Goal: Information Seeking & Learning: Learn about a topic

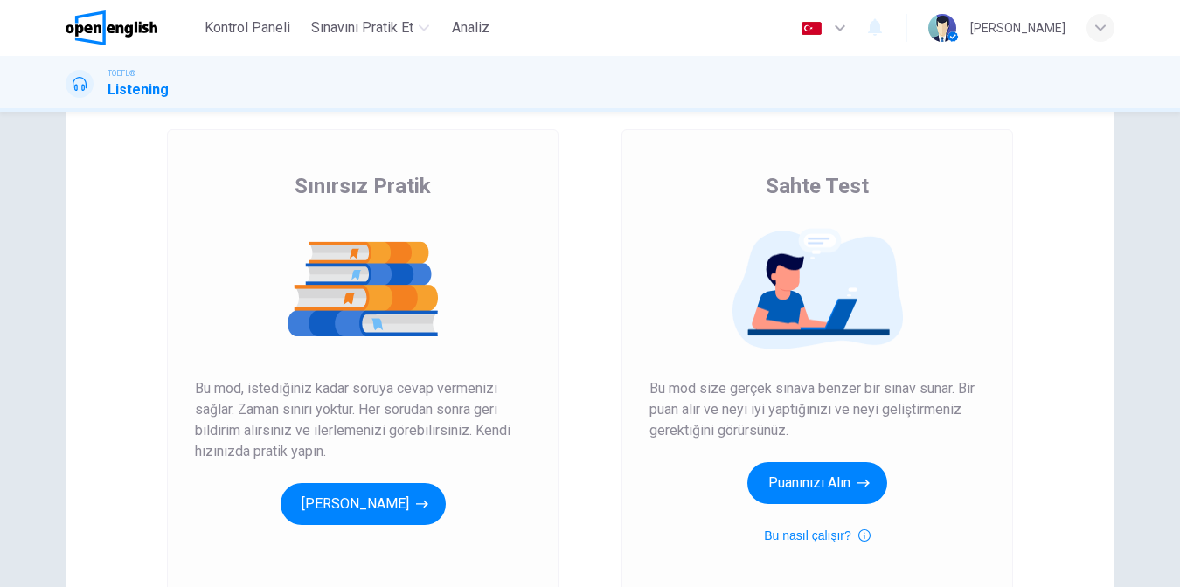
scroll to position [175, 0]
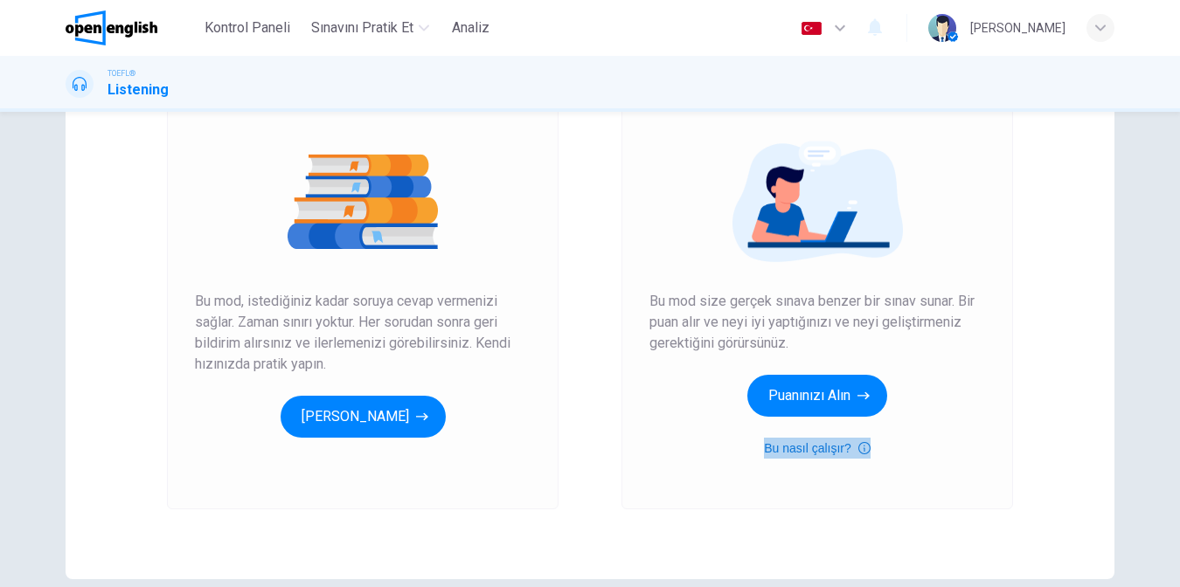
click at [861, 452] on icon "button" at bounding box center [864, 448] width 12 height 21
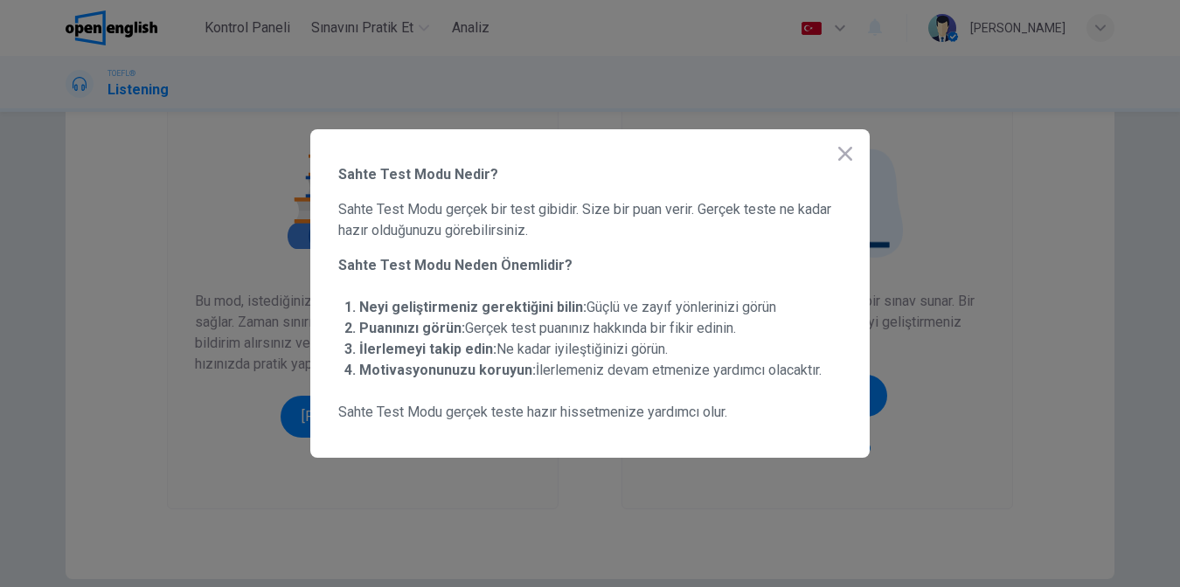
click at [849, 156] on icon "button" at bounding box center [845, 154] width 14 height 14
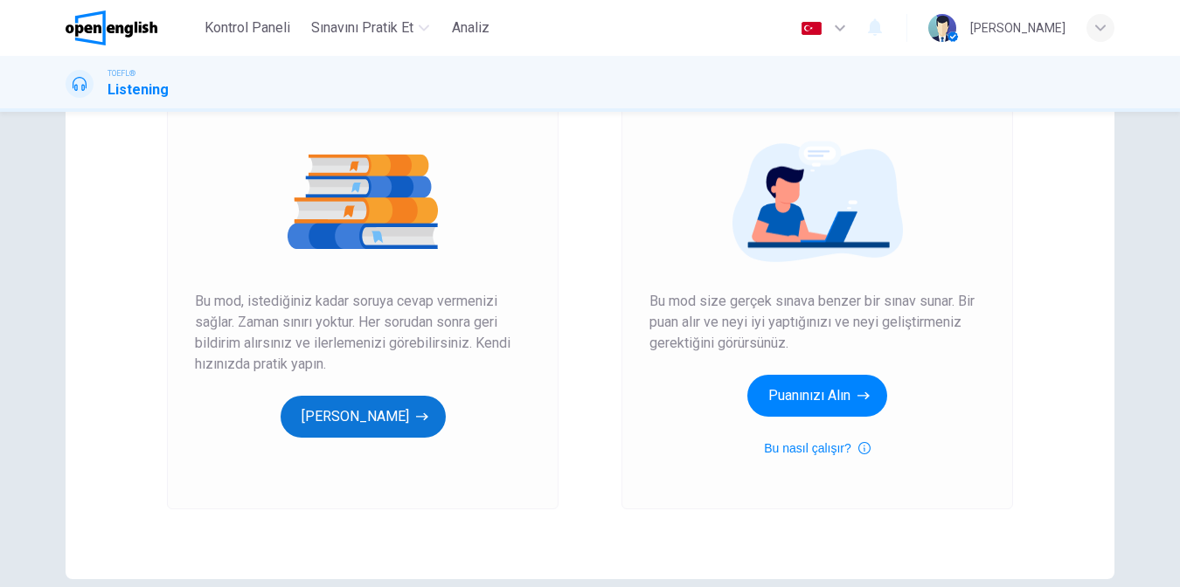
click at [370, 421] on button "[PERSON_NAME]" at bounding box center [363, 417] width 165 height 42
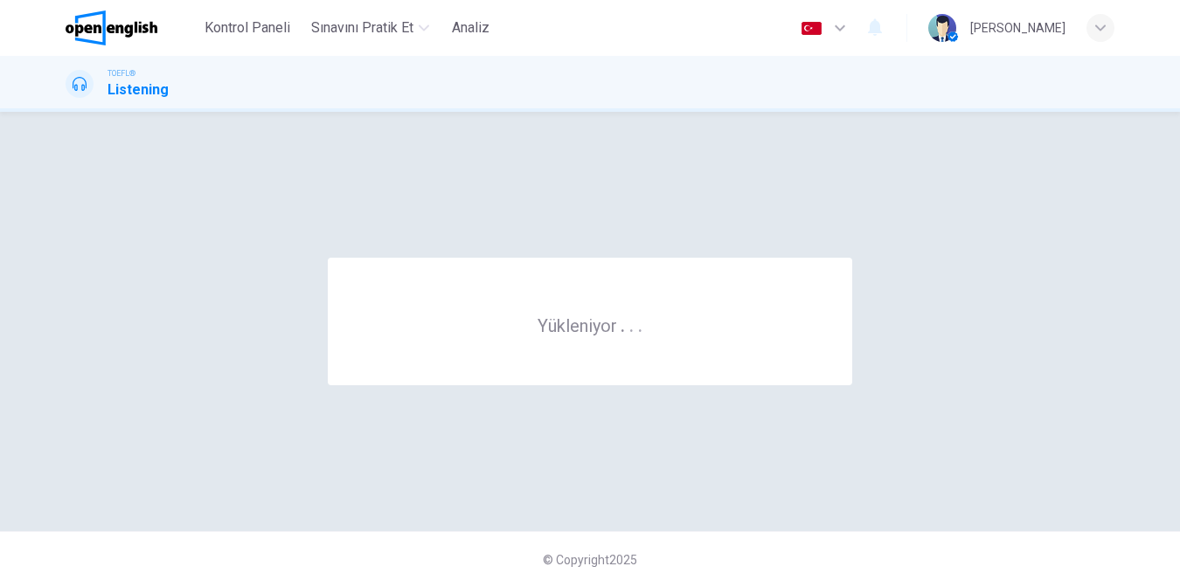
scroll to position [0, 0]
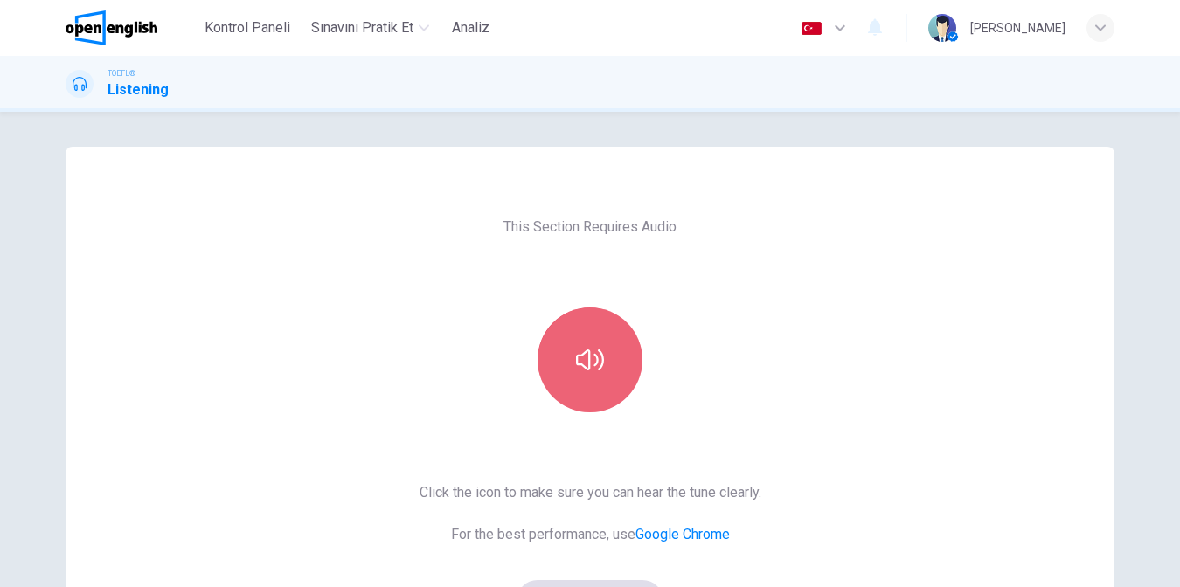
click at [600, 373] on button "button" at bounding box center [590, 360] width 105 height 105
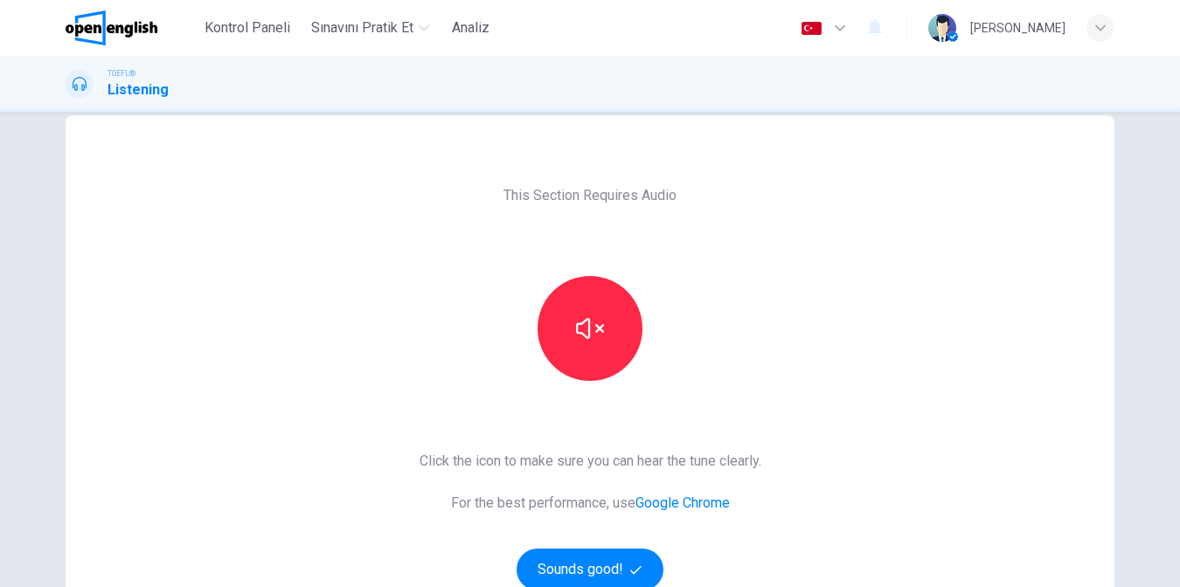
scroll to position [87, 0]
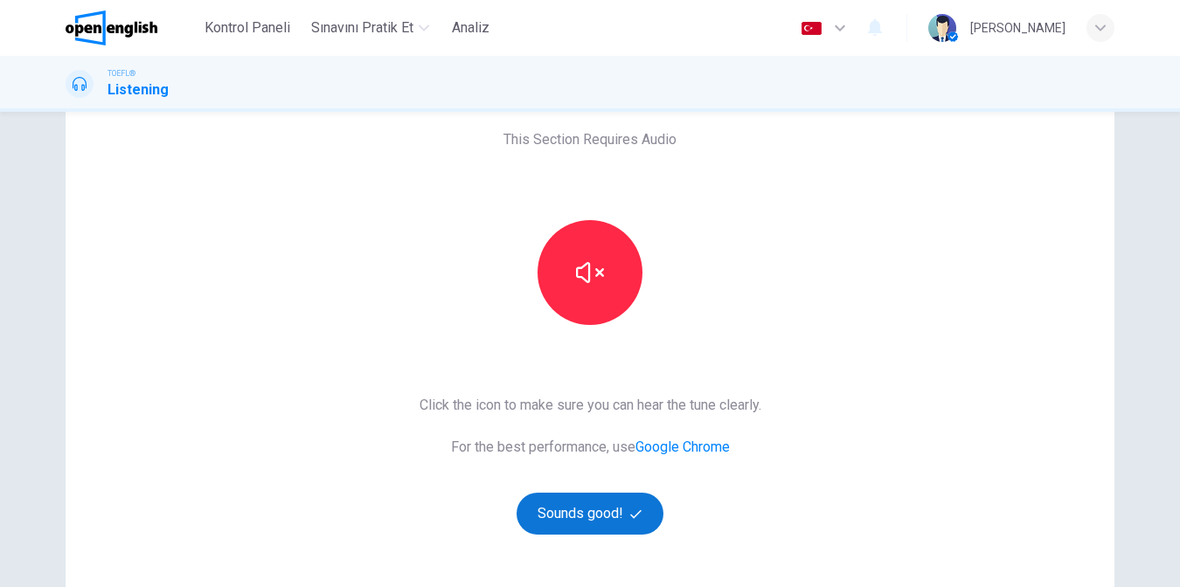
click at [571, 518] on button "Sounds good!" at bounding box center [590, 514] width 147 height 42
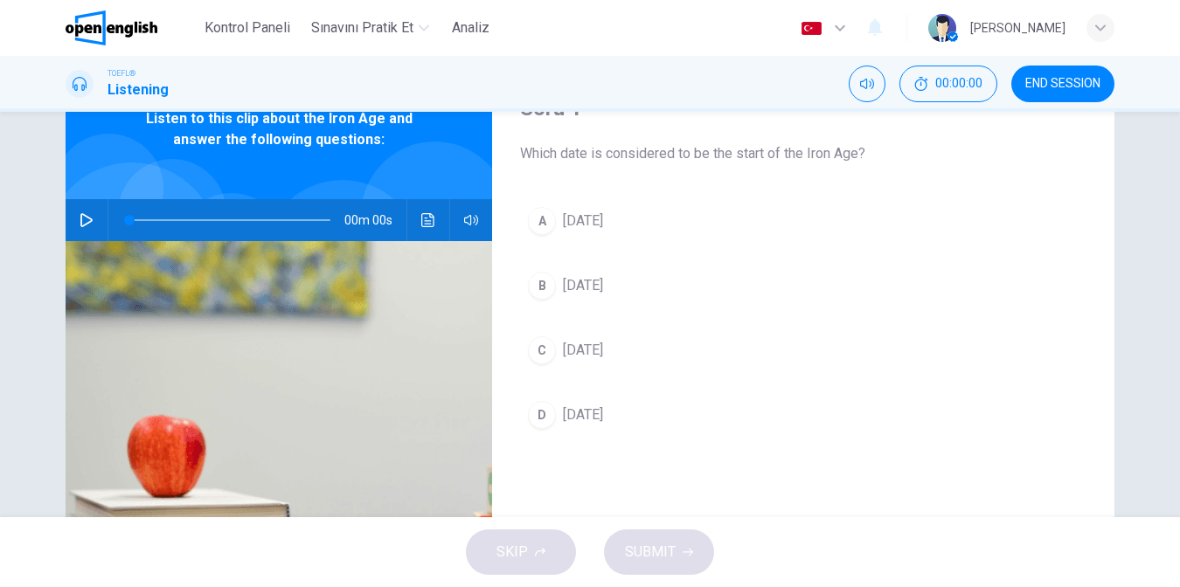
scroll to position [0, 0]
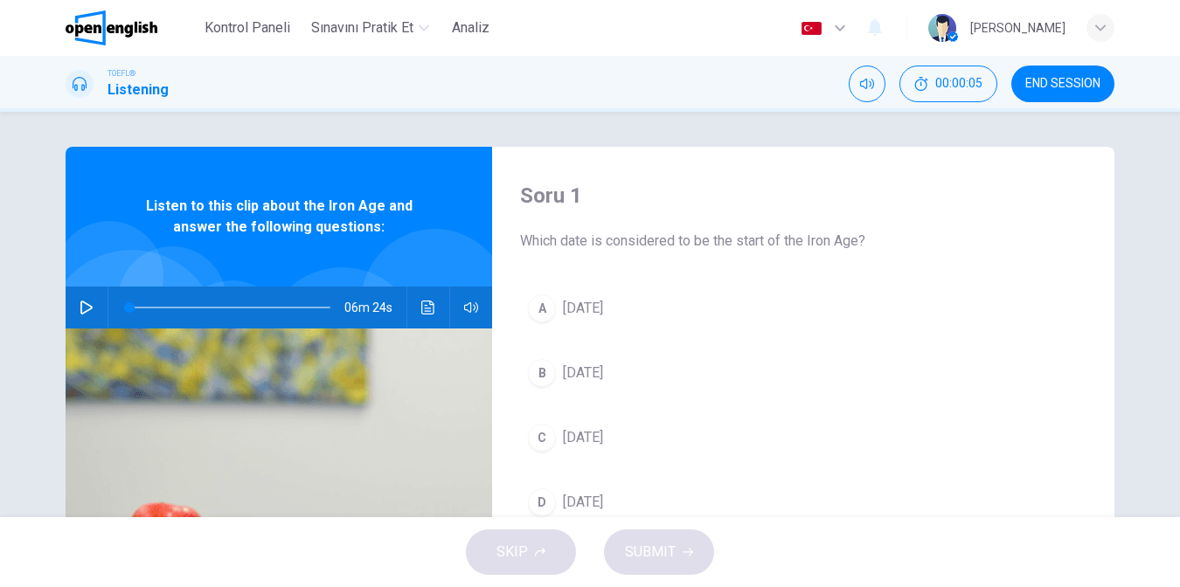
click at [82, 302] on icon "button" at bounding box center [87, 308] width 14 height 14
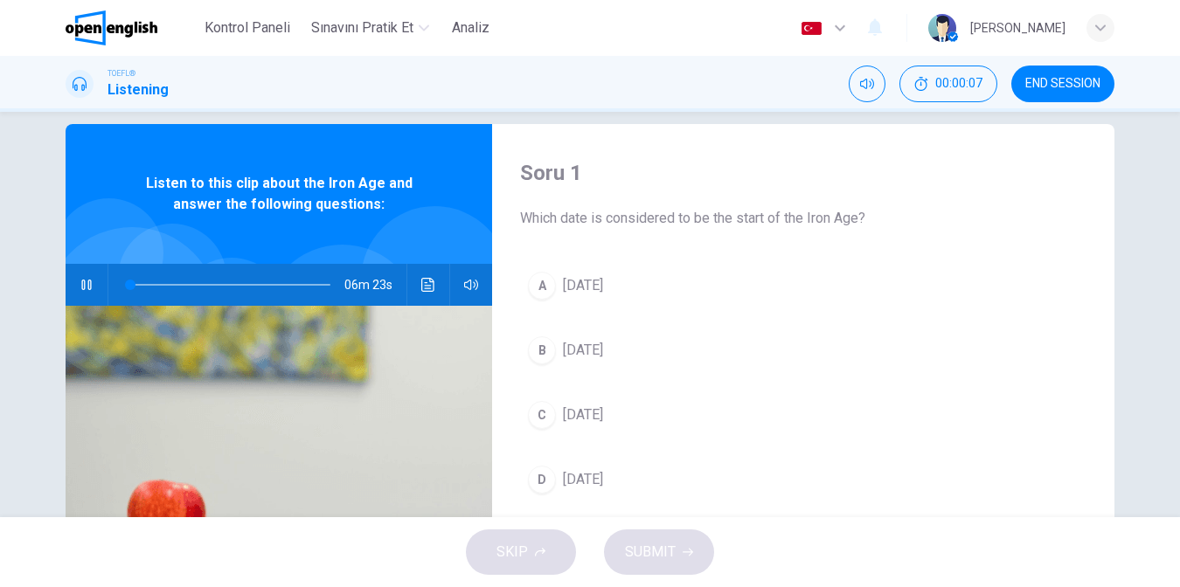
scroll to position [87, 0]
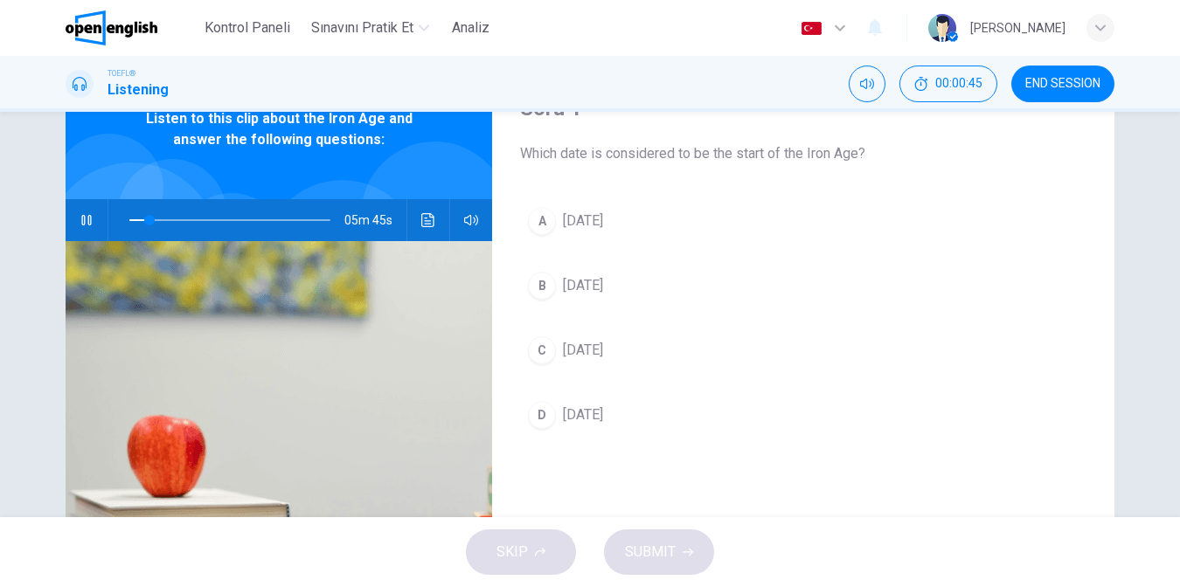
click at [81, 218] on icon "button" at bounding box center [87, 220] width 14 height 14
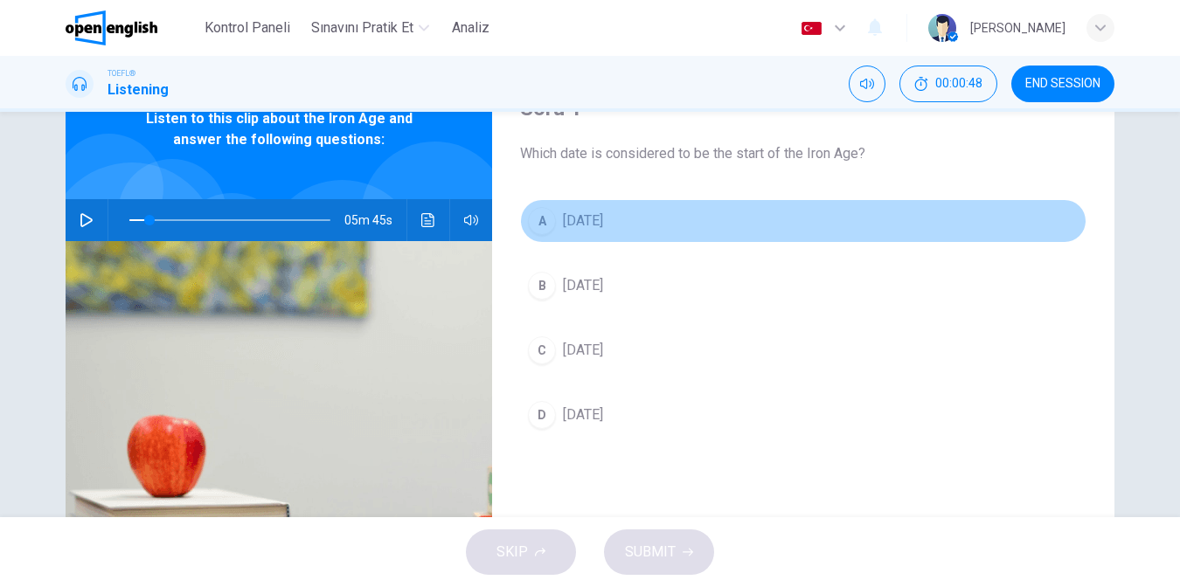
click at [541, 220] on div "A" at bounding box center [542, 221] width 28 height 28
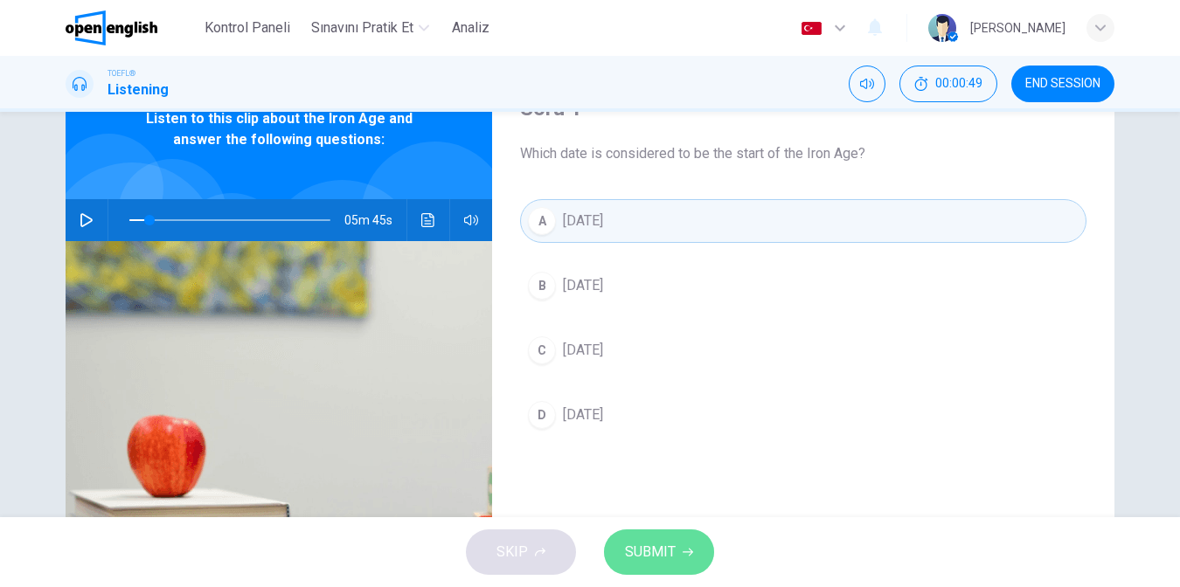
click at [659, 546] on span "SUBMIT" at bounding box center [650, 552] width 51 height 24
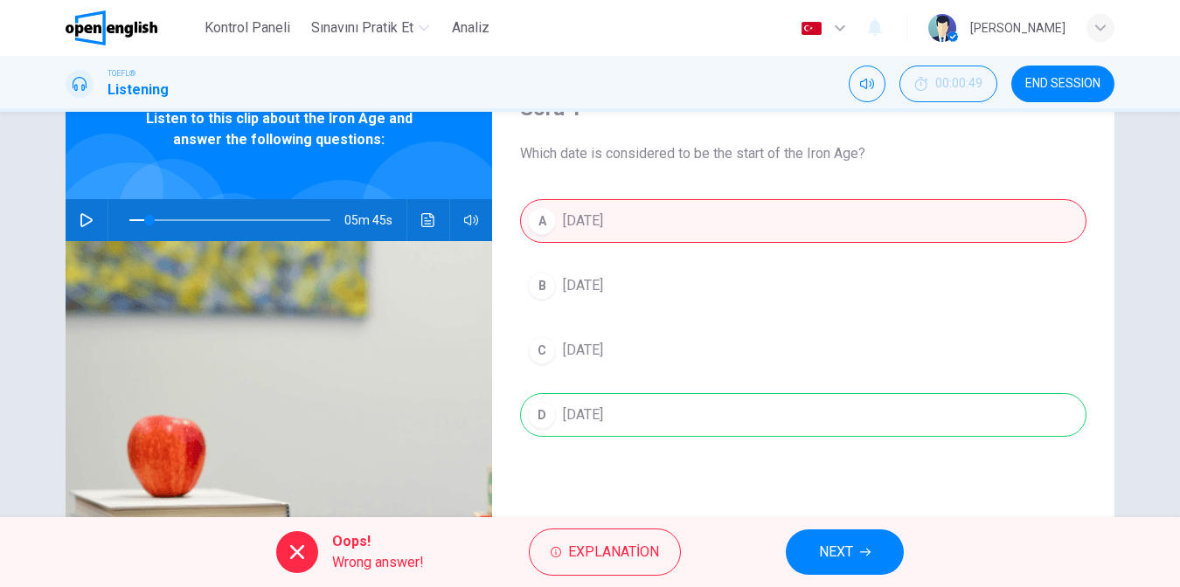
click at [86, 218] on icon "button" at bounding box center [87, 220] width 14 height 14
click at [81, 222] on icon "button" at bounding box center [86, 220] width 10 height 10
click at [141, 219] on span at bounding box center [145, 220] width 10 height 10
click at [82, 221] on icon "button" at bounding box center [87, 220] width 14 height 14
click at [85, 222] on icon "button" at bounding box center [87, 220] width 14 height 14
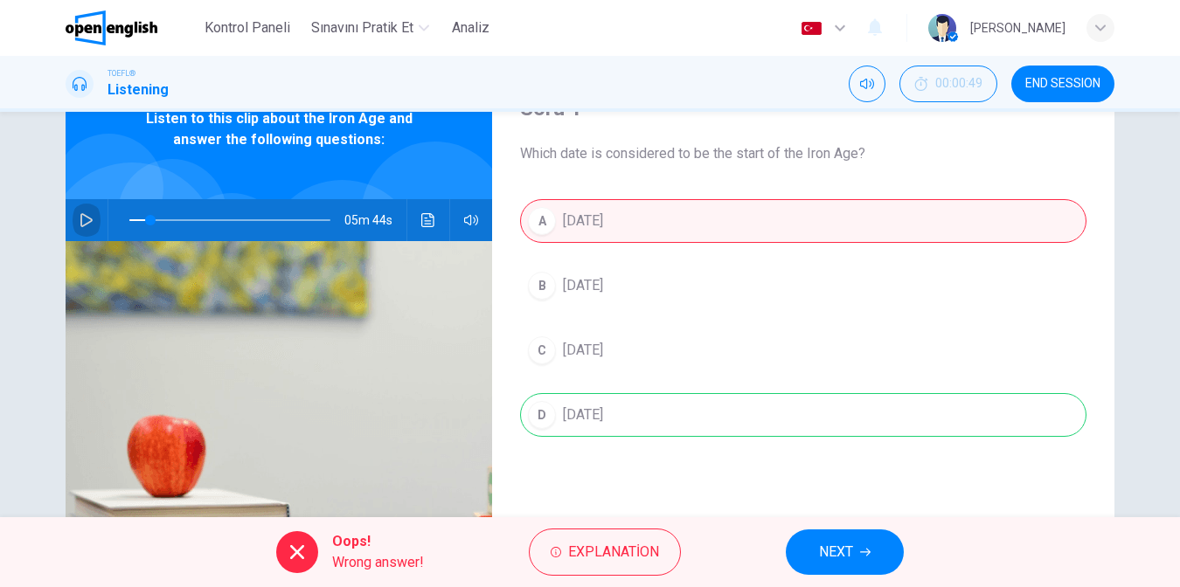
click at [85, 222] on icon "button" at bounding box center [86, 220] width 12 height 14
click at [89, 219] on button "button" at bounding box center [87, 220] width 28 height 42
click at [81, 228] on button "button" at bounding box center [87, 220] width 28 height 42
click at [76, 236] on button "button" at bounding box center [87, 220] width 28 height 42
click at [80, 231] on button "button" at bounding box center [87, 220] width 28 height 42
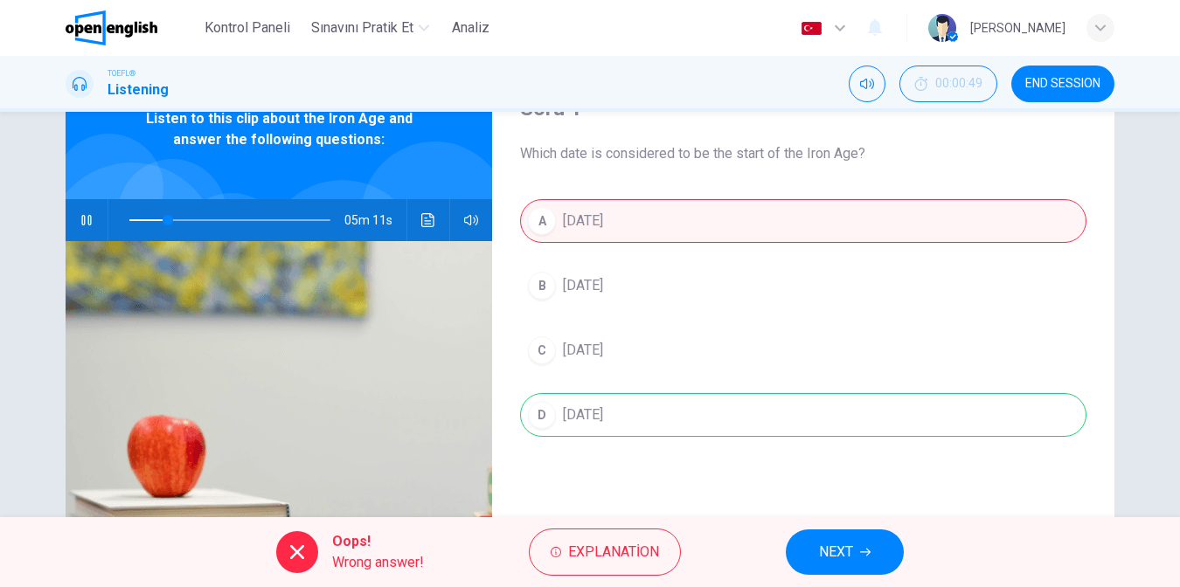
click at [816, 542] on button "NEXT" at bounding box center [845, 552] width 118 height 45
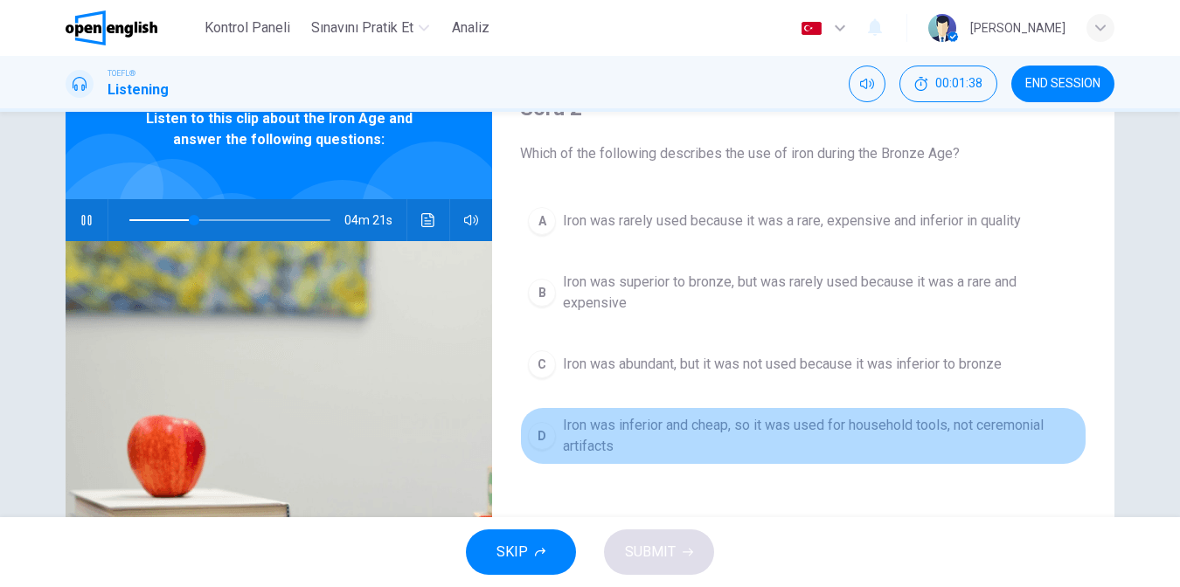
click at [688, 429] on span "Iron was inferior and cheap, so it was used for household tools, not ceremonial…" at bounding box center [821, 436] width 516 height 42
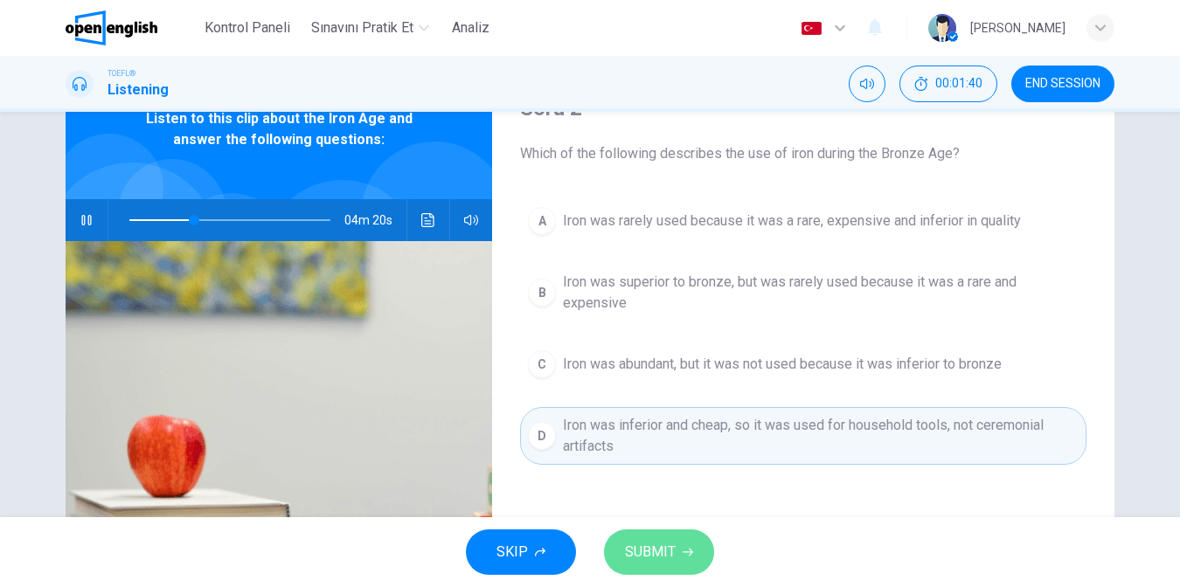
click at [658, 551] on span "SUBMIT" at bounding box center [650, 552] width 51 height 24
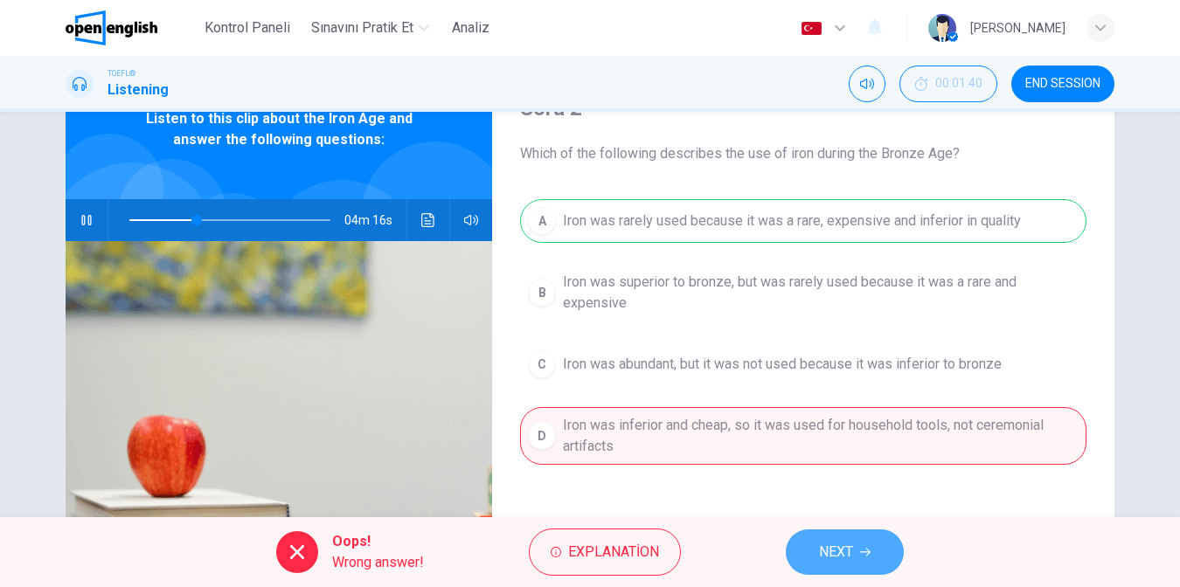
click at [825, 536] on button "NEXT" at bounding box center [845, 552] width 118 height 45
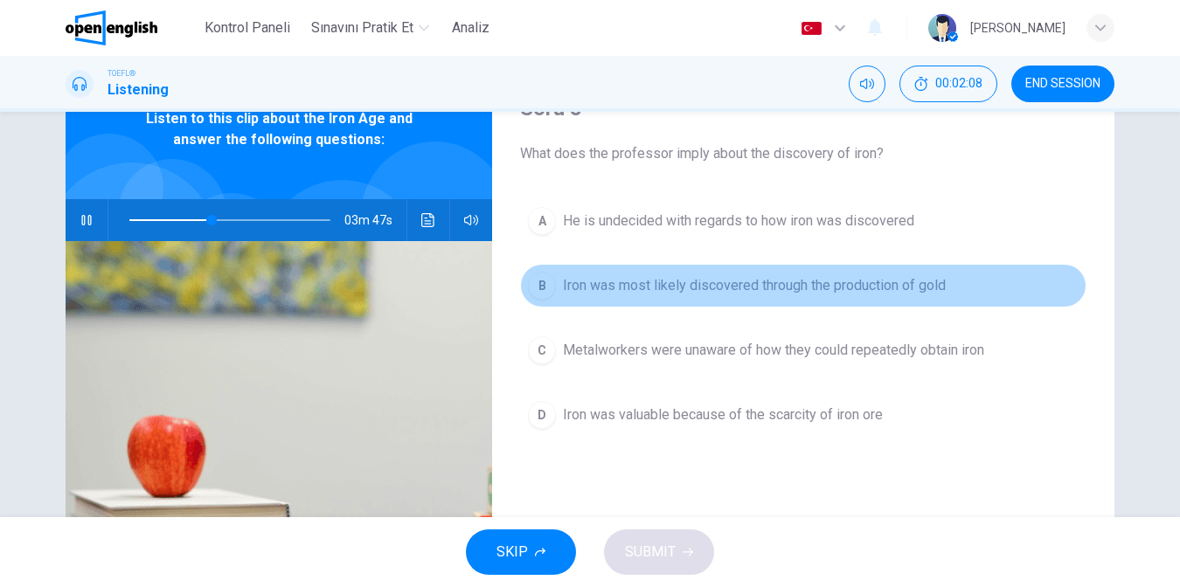
click at [729, 288] on span "Iron was most likely discovered through the production of gold" at bounding box center [754, 285] width 383 height 21
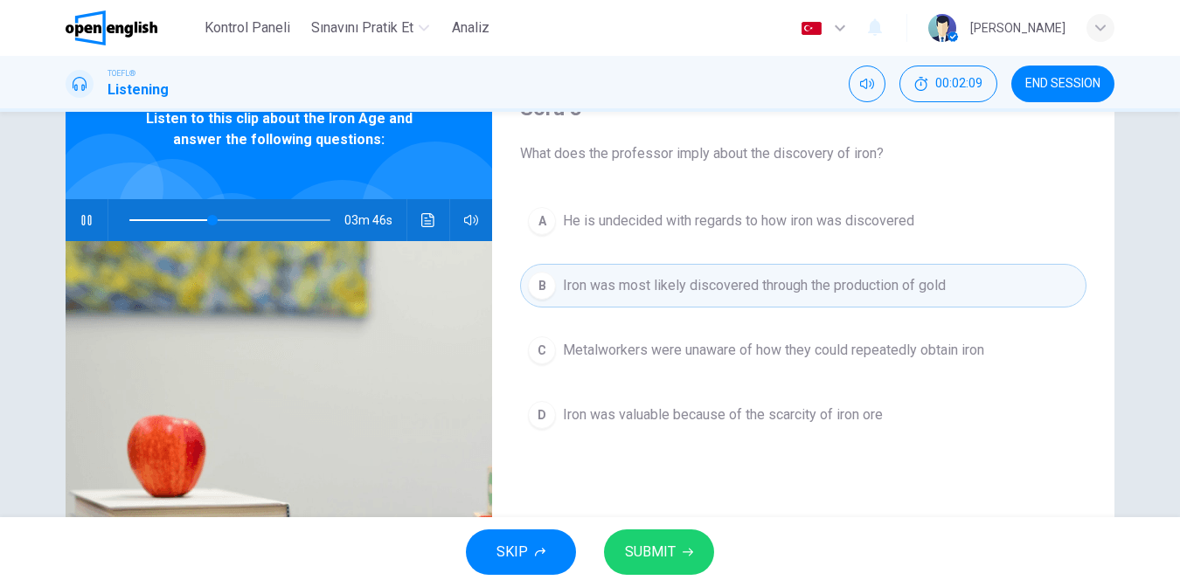
click at [657, 545] on span "SUBMIT" at bounding box center [650, 552] width 51 height 24
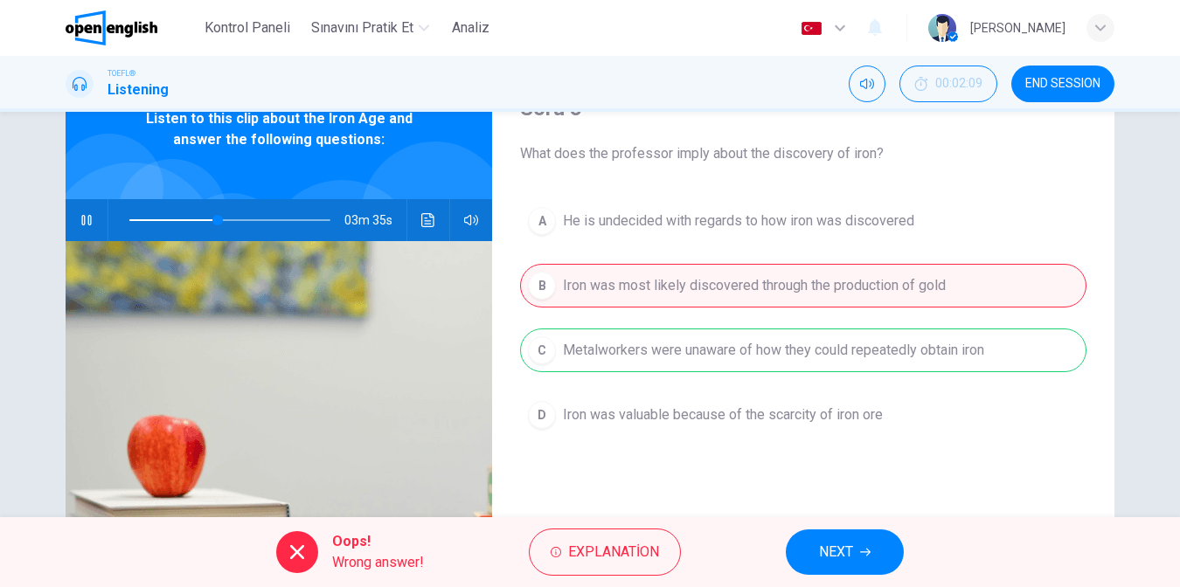
click at [849, 534] on button "NEXT" at bounding box center [845, 552] width 118 height 45
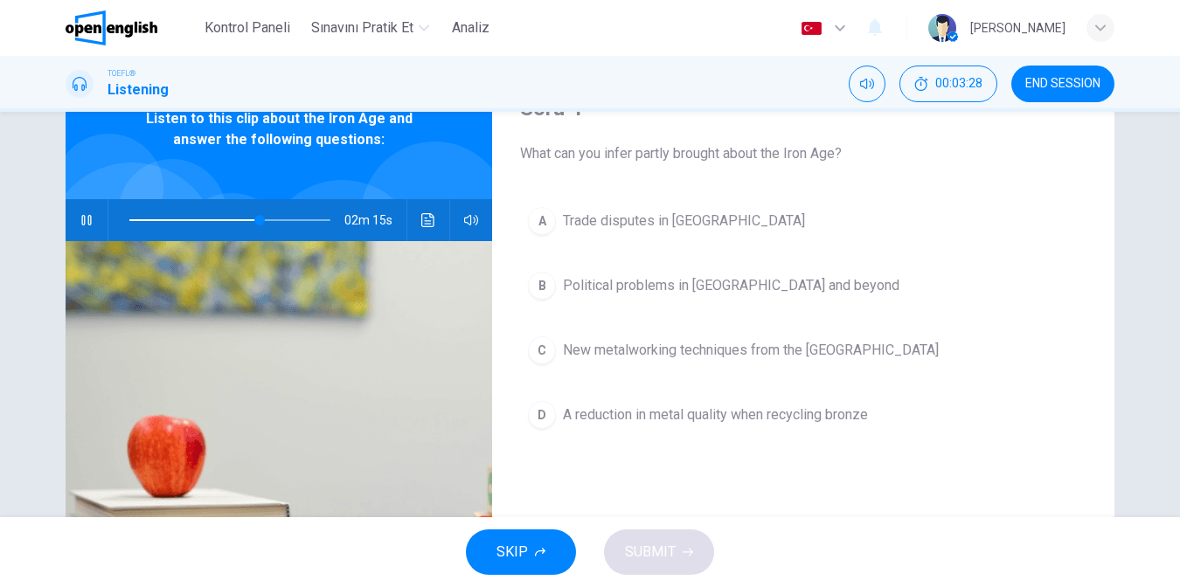
click at [84, 215] on icon "button" at bounding box center [87, 220] width 14 height 14
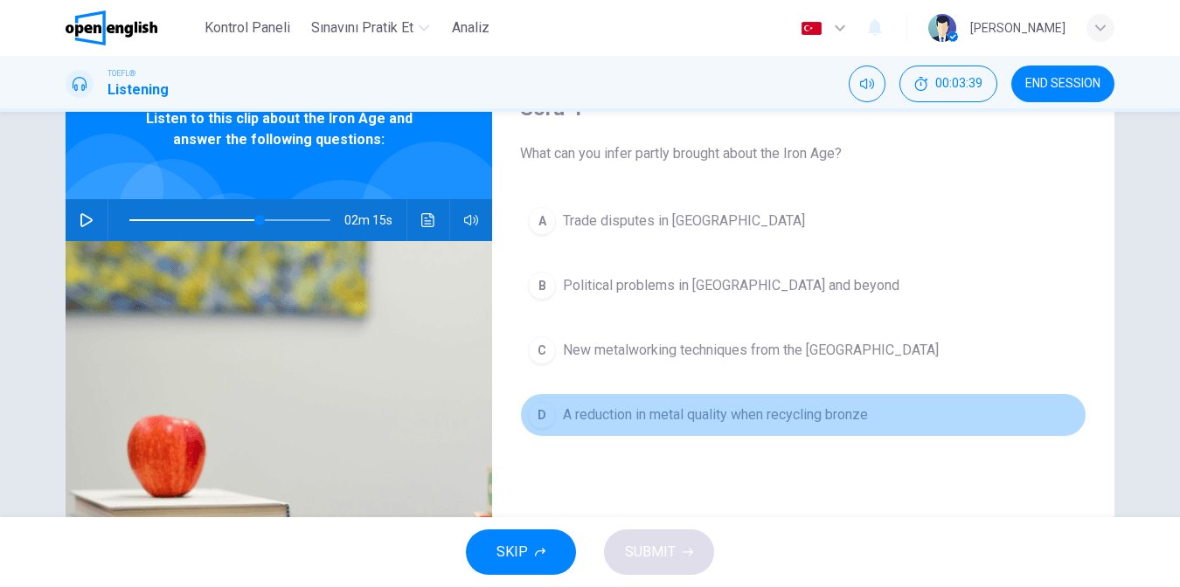
click at [698, 420] on span "A reduction in metal quality when recycling bronze" at bounding box center [715, 415] width 305 height 21
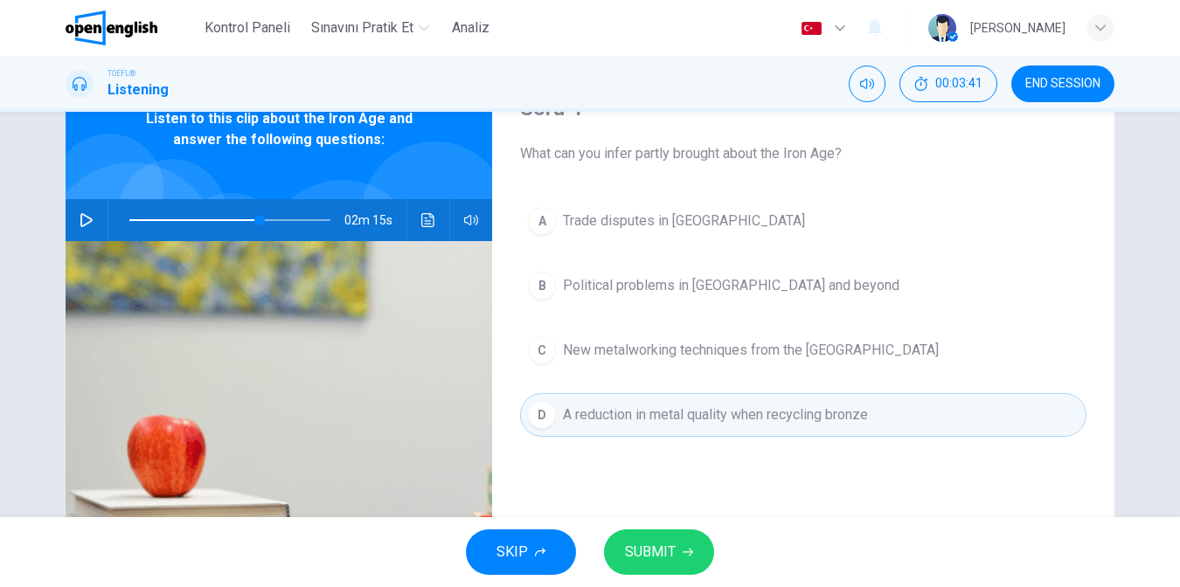
click at [653, 543] on span "SUBMIT" at bounding box center [650, 552] width 51 height 24
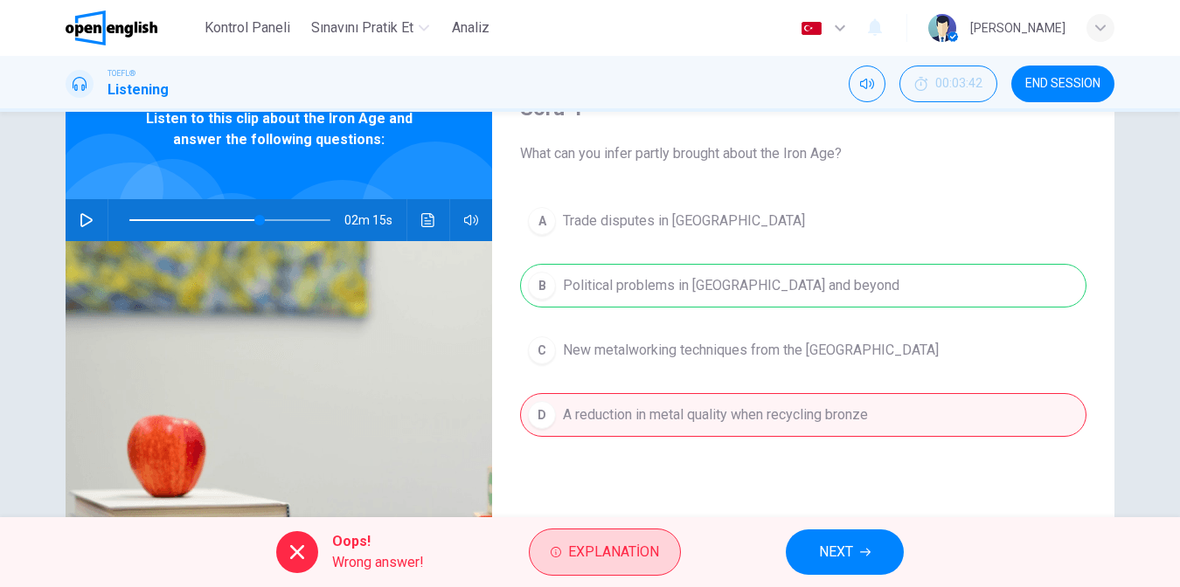
click at [644, 558] on span "Explanation" at bounding box center [613, 552] width 91 height 24
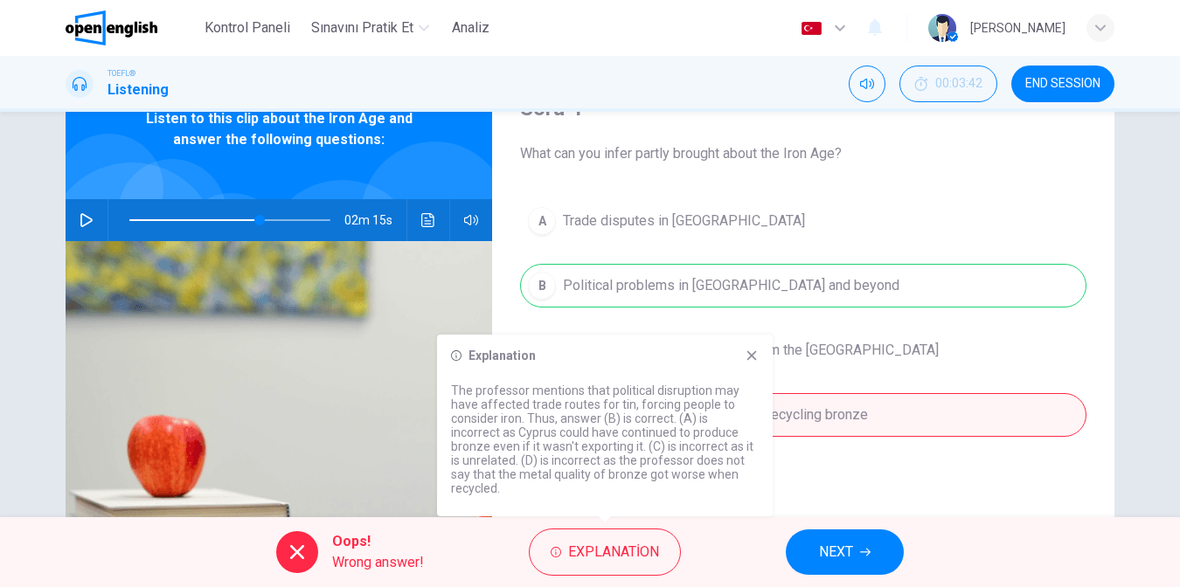
click at [755, 357] on icon at bounding box center [752, 356] width 14 height 14
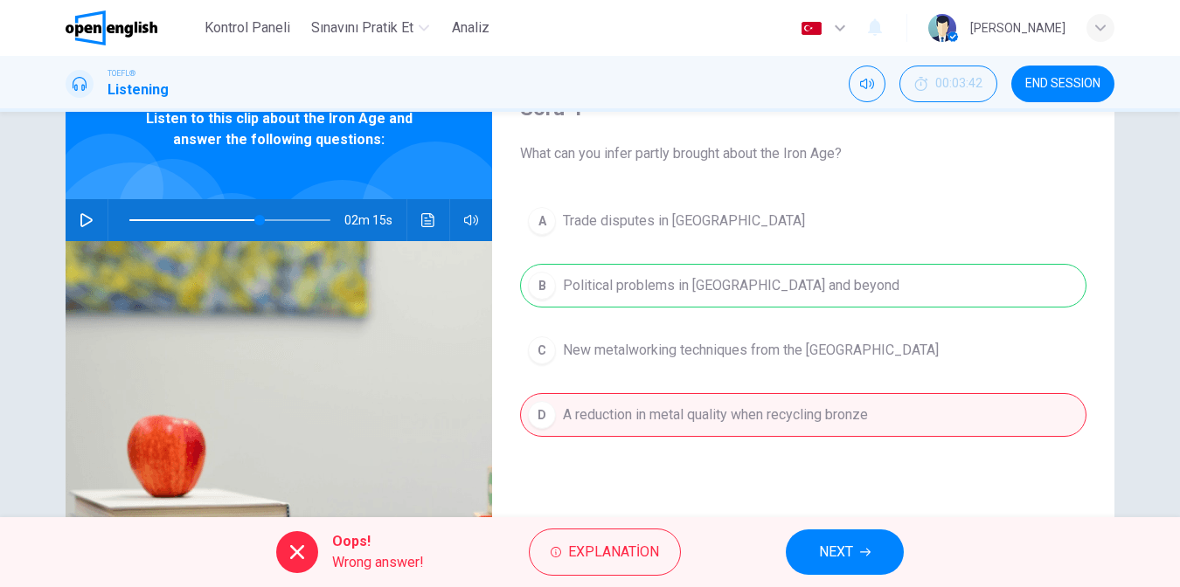
click at [850, 548] on span "NEXT" at bounding box center [836, 552] width 34 height 24
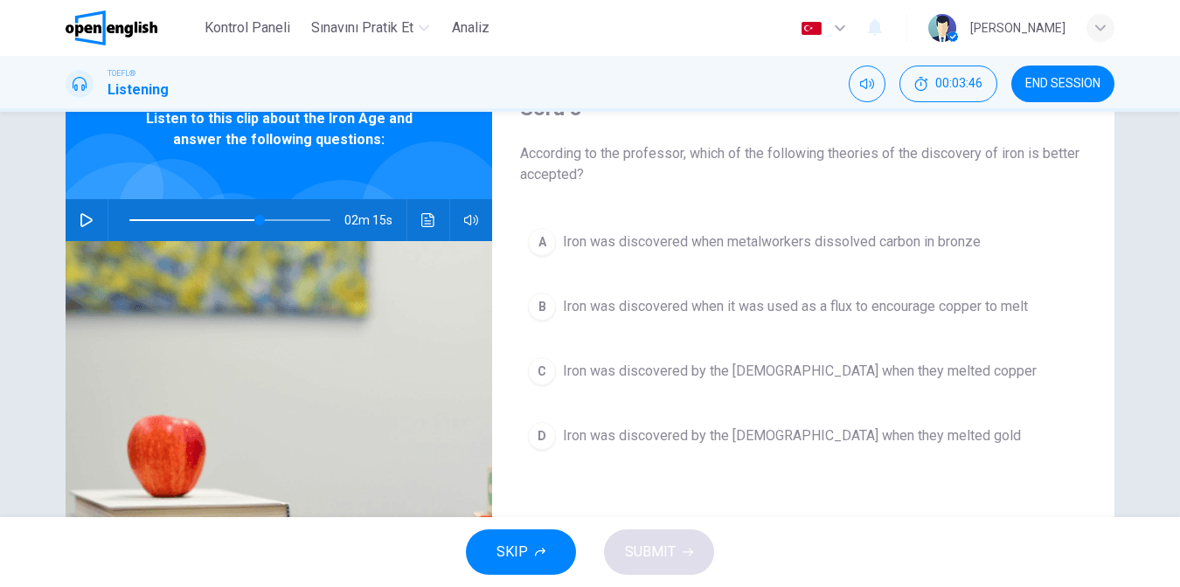
click at [81, 225] on icon "button" at bounding box center [86, 220] width 12 height 14
type input "*"
click at [710, 251] on span "Iron was discovered when metalworkers dissolved carbon in bronze" at bounding box center [772, 242] width 418 height 21
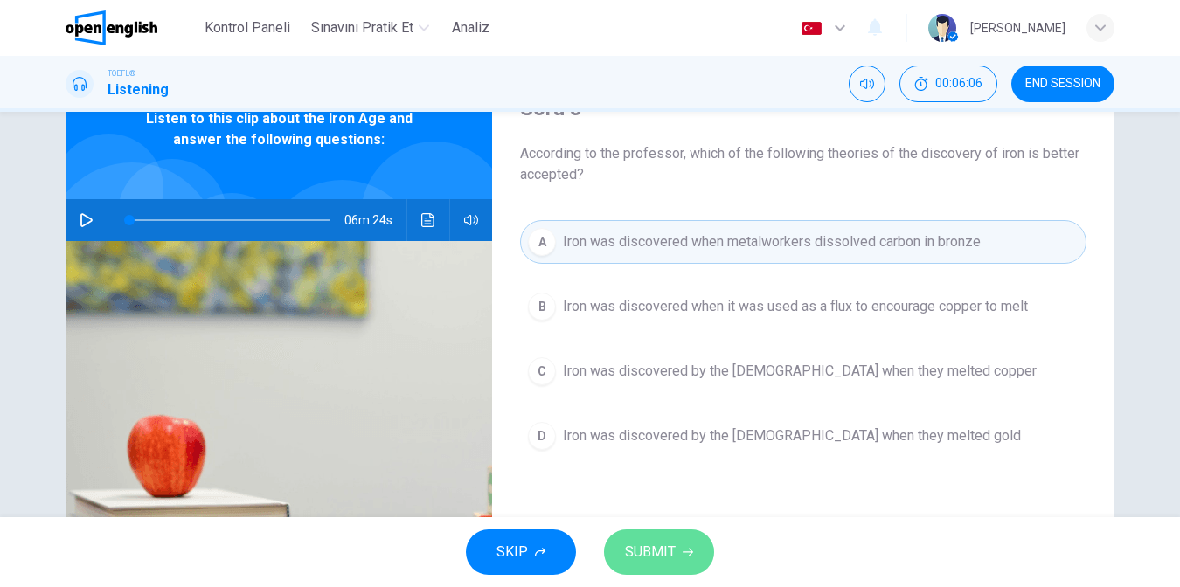
click at [672, 543] on span "SUBMIT" at bounding box center [650, 552] width 51 height 24
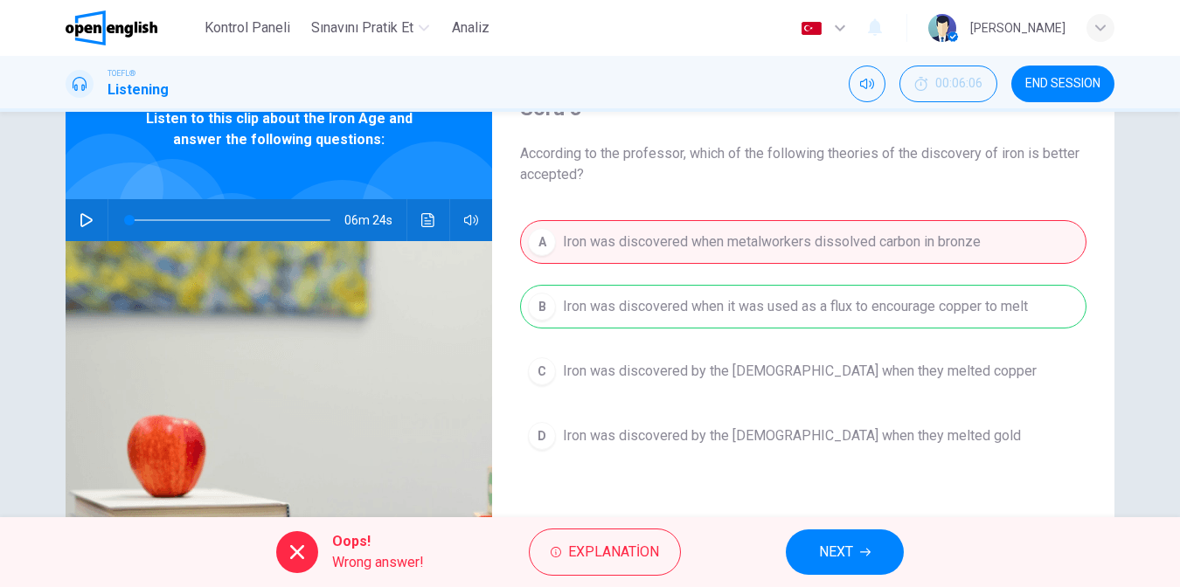
click at [838, 538] on button "NEXT" at bounding box center [845, 552] width 118 height 45
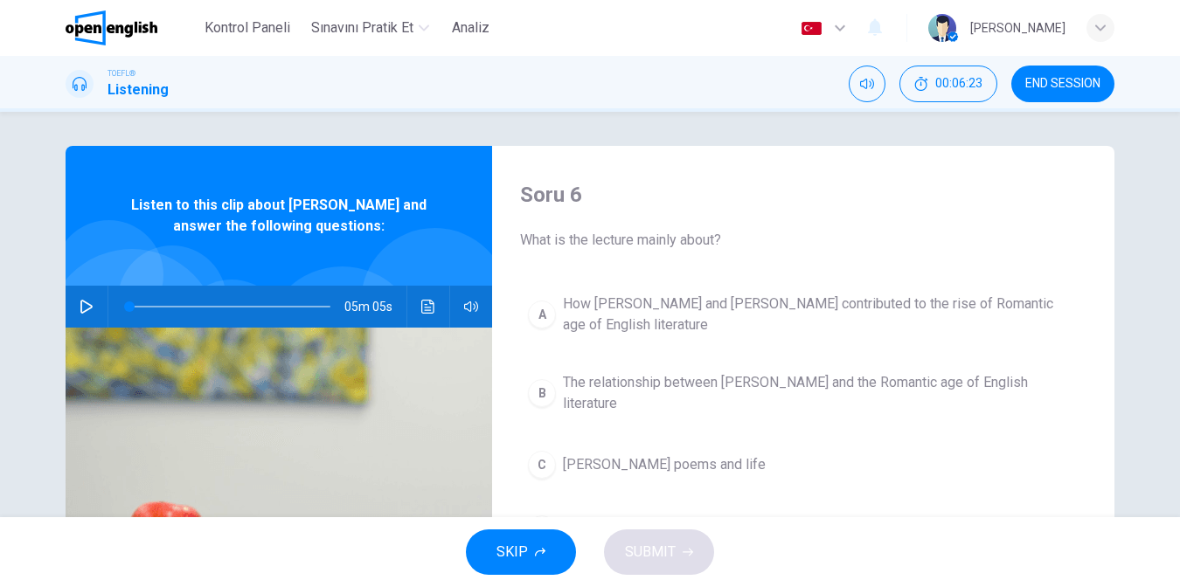
scroll to position [0, 0]
